Goal: Complete application form: Complete application form

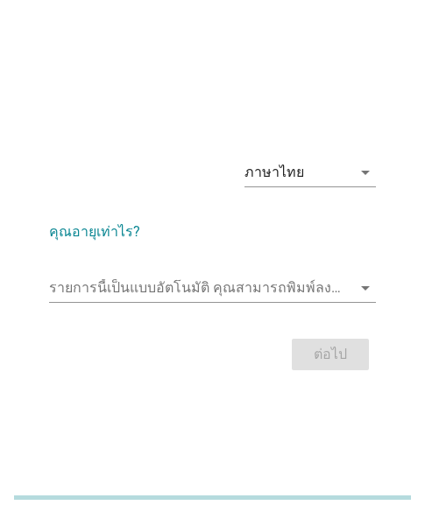
click at [378, 74] on div "ภาษาไทย arrow_drop_down คุณอายุเท่าไร? รายการนี้เป็นแบบอัตโนมัติ [PERSON_NAME]พ…" at bounding box center [212, 259] width 425 height 519
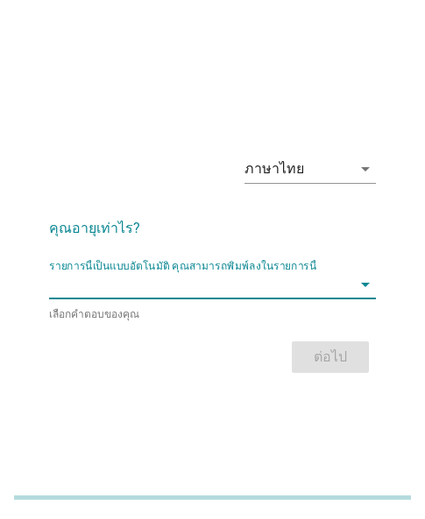
click at [95, 292] on input "รายการนี้เป็นแบบอัตโนมัติ คุณสามารถพิมพ์ลงในรายการนี้" at bounding box center [200, 285] width 302 height 28
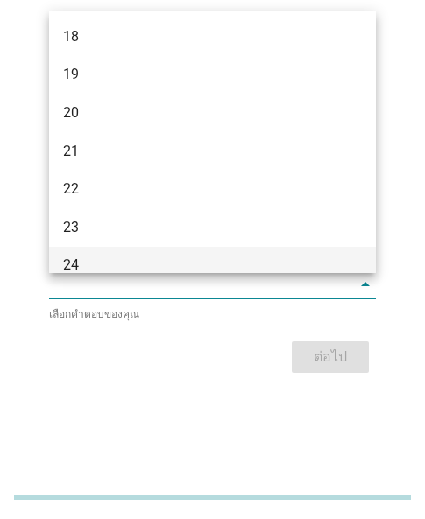
click at [88, 258] on div "24" at bounding box center [200, 265] width 274 height 21
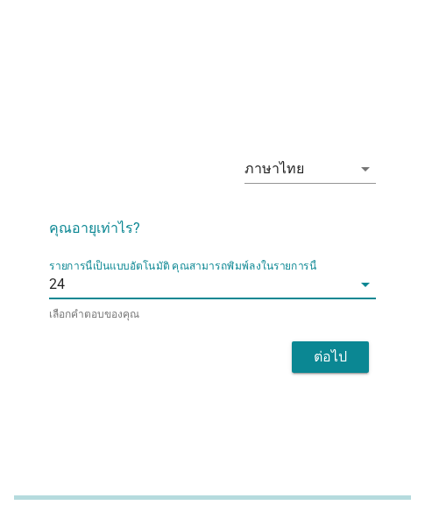
click at [322, 356] on div "ต่อไป" at bounding box center [330, 357] width 49 height 21
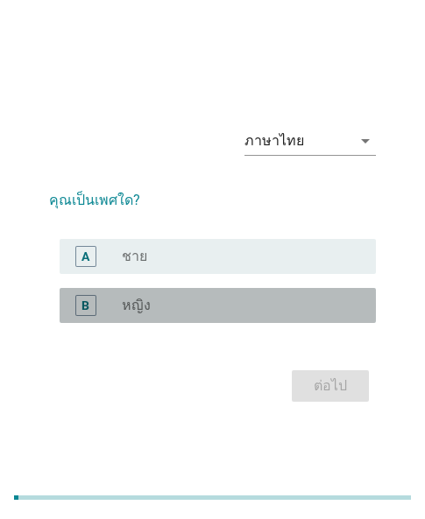
click at [344, 320] on div "B radio_button_unchecked หญิง" at bounding box center [218, 305] width 316 height 35
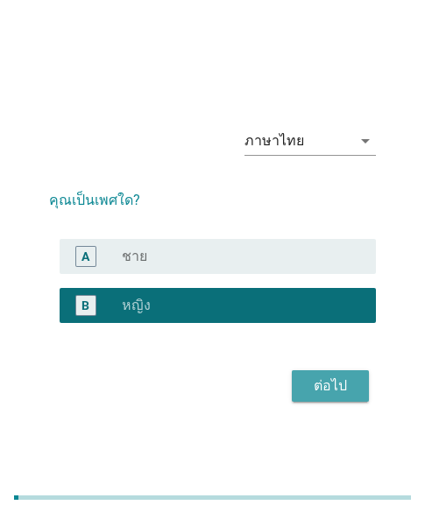
click at [319, 383] on div "ต่อไป" at bounding box center [330, 386] width 49 height 21
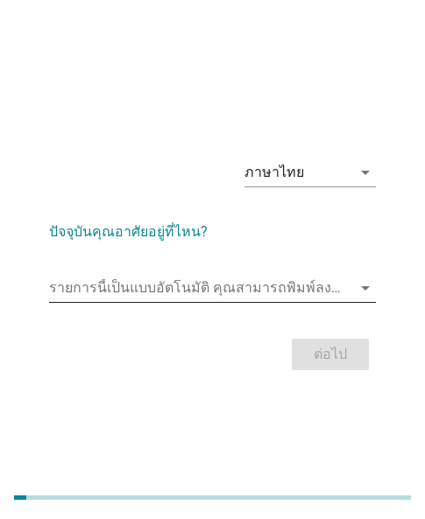
click at [225, 280] on input "รายการนี้เป็นแบบอัตโนมัติ คุณสามารถพิมพ์ลงในรายการนี้" at bounding box center [200, 288] width 302 height 28
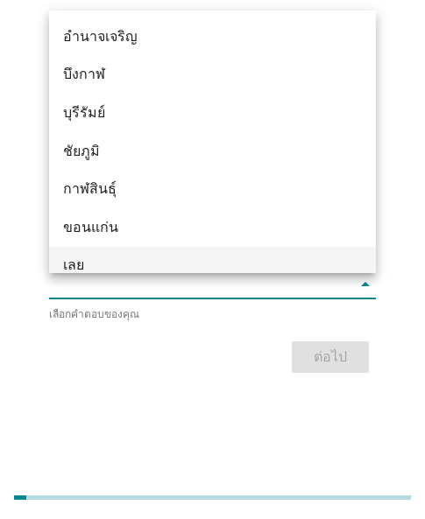
click at [131, 255] on div "เลย" at bounding box center [200, 265] width 274 height 21
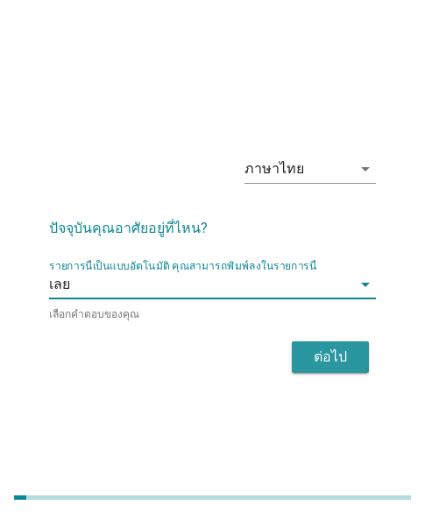
click at [333, 360] on div "ต่อไป" at bounding box center [330, 357] width 49 height 21
